Goal: Information Seeking & Learning: Learn about a topic

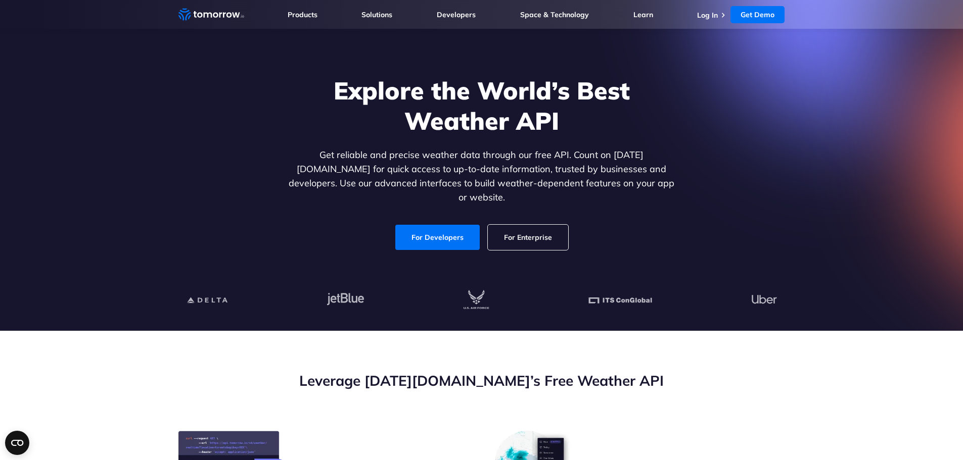
scroll to position [51, 0]
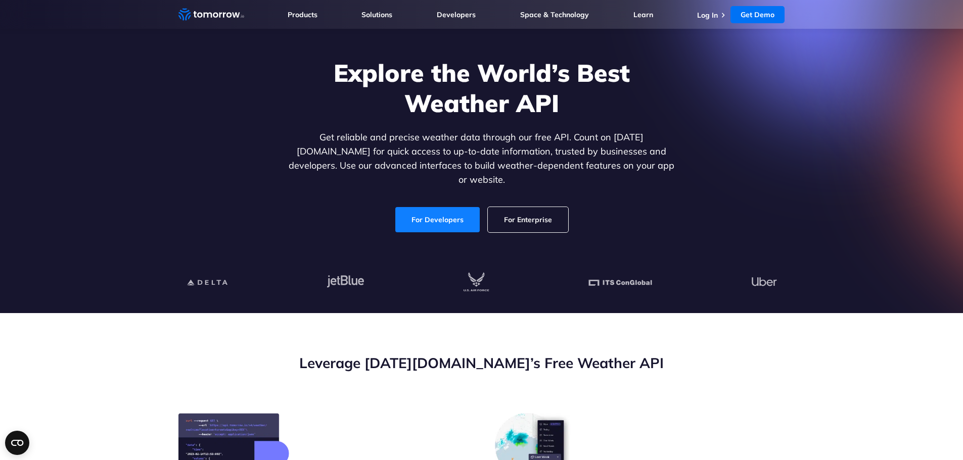
click at [444, 210] on link "For Developers" at bounding box center [437, 219] width 84 height 25
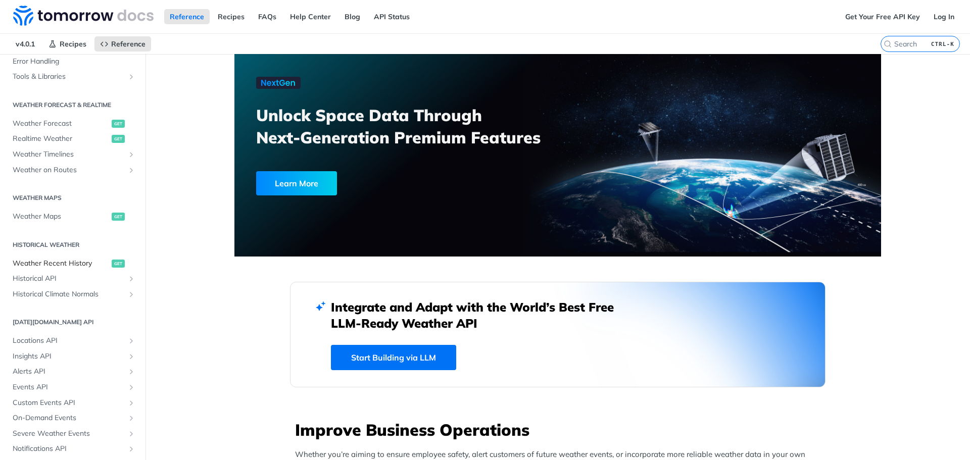
scroll to position [202, 0]
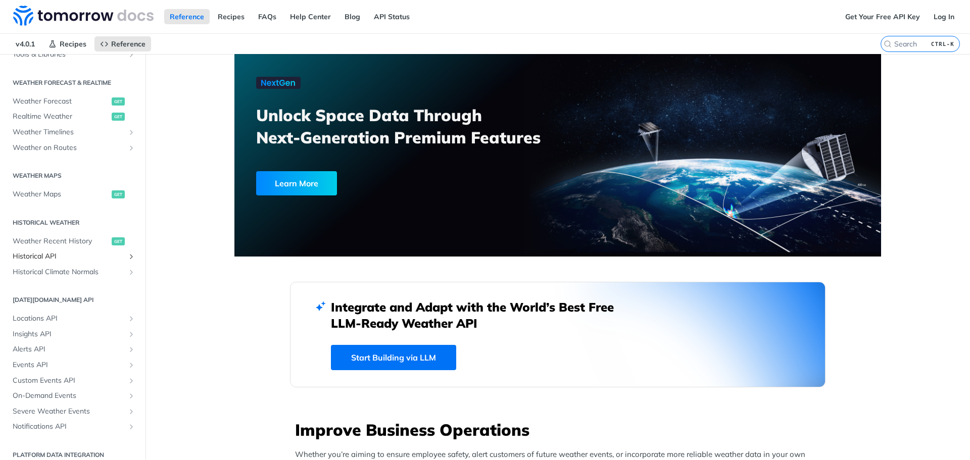
click at [60, 256] on span "Historical API" at bounding box center [69, 257] width 112 height 10
